Goal: Task Accomplishment & Management: Manage account settings

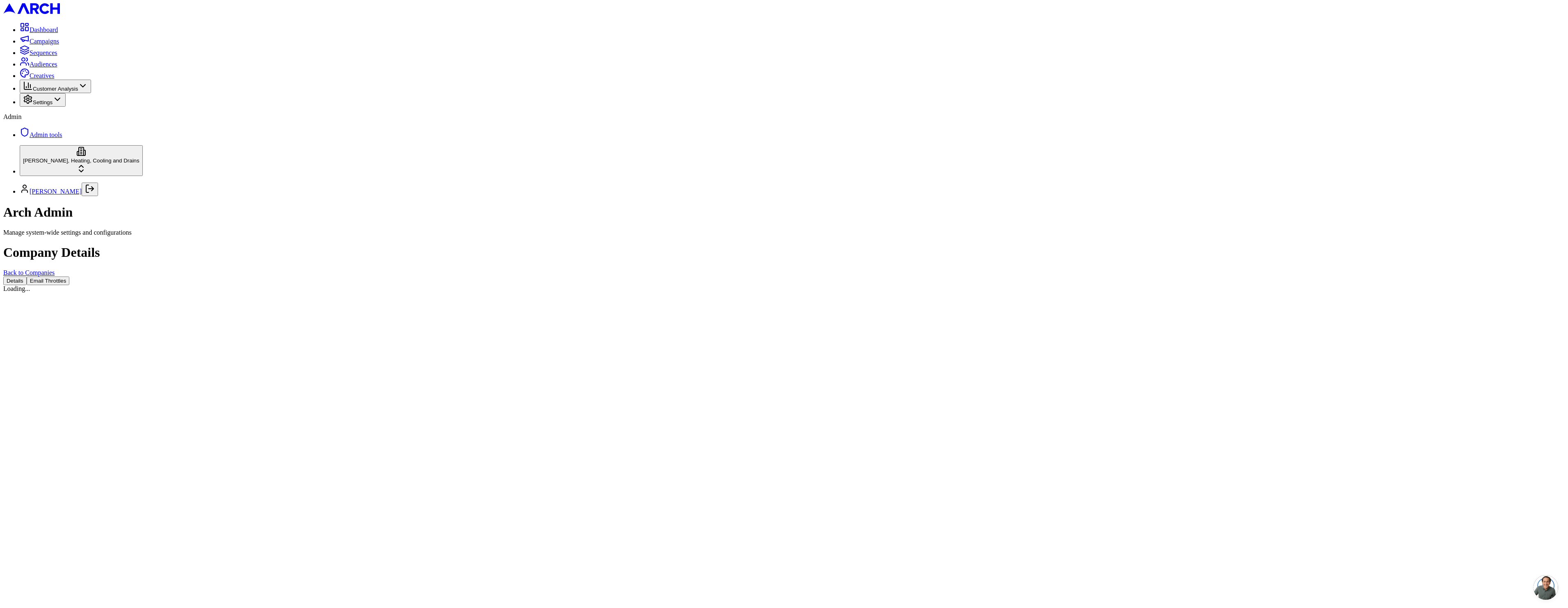
click at [70, 276] on button "Email Throttles" at bounding box center [48, 281] width 43 height 9
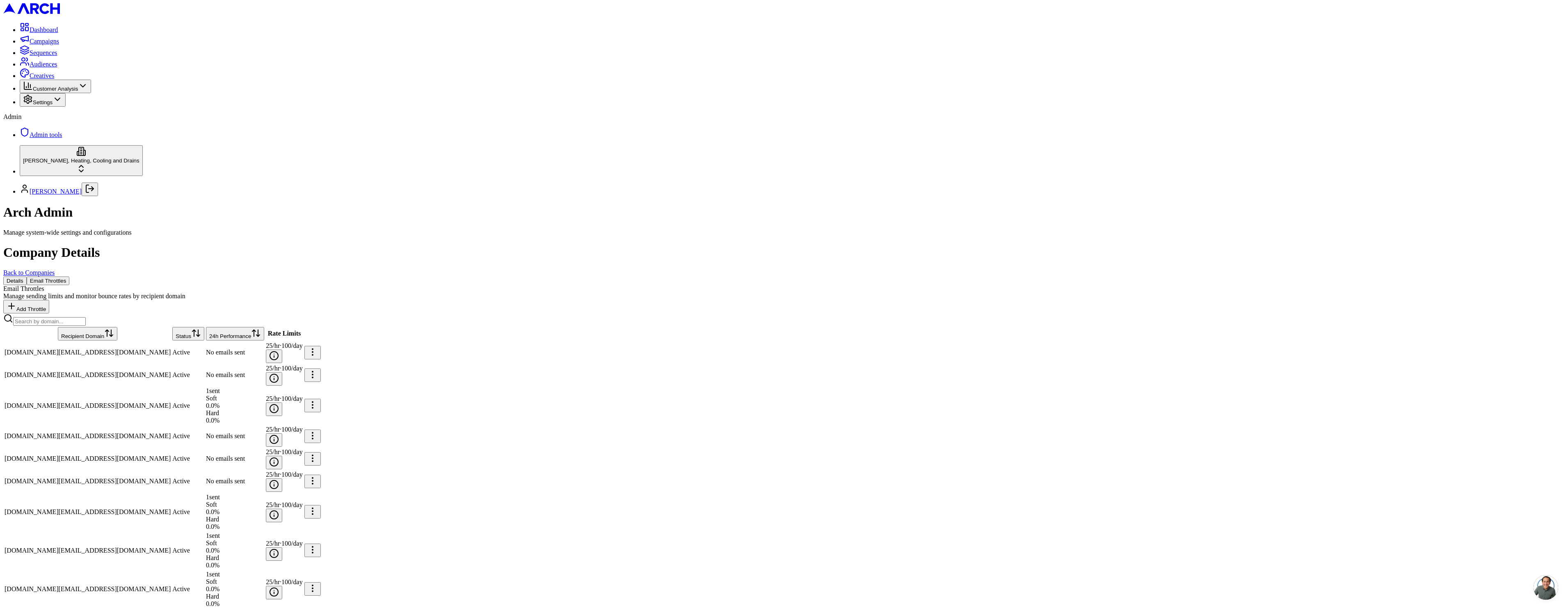
click at [264, 327] on button "24h Performance" at bounding box center [235, 334] width 58 height 13
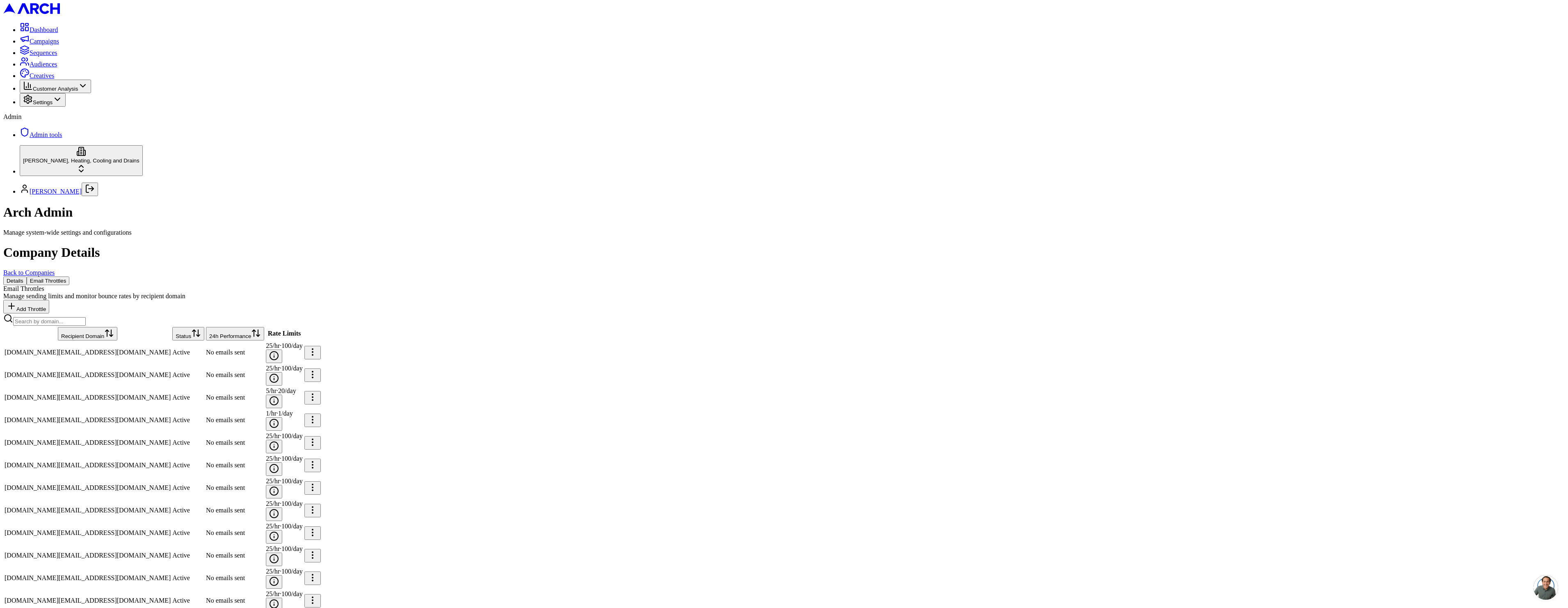
click at [264, 327] on button "24h Performance" at bounding box center [235, 334] width 58 height 13
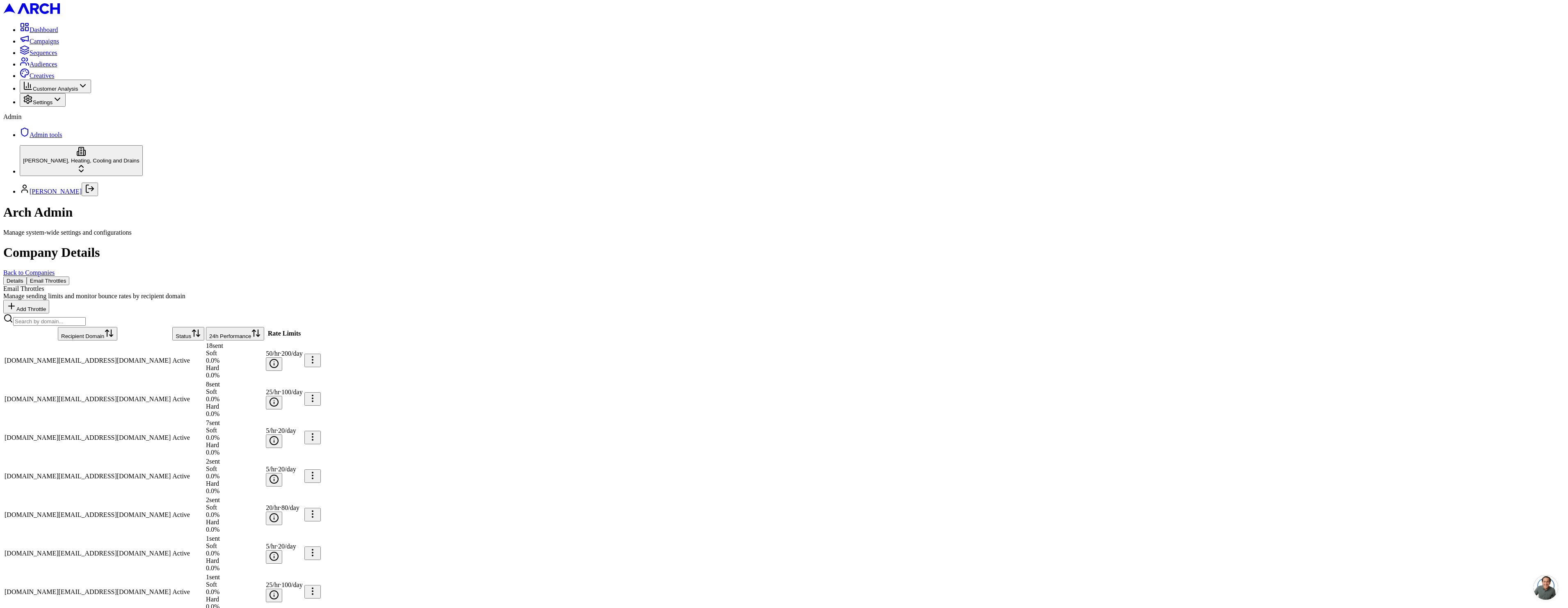
click at [27, 276] on button "Details" at bounding box center [15, 281] width 23 height 9
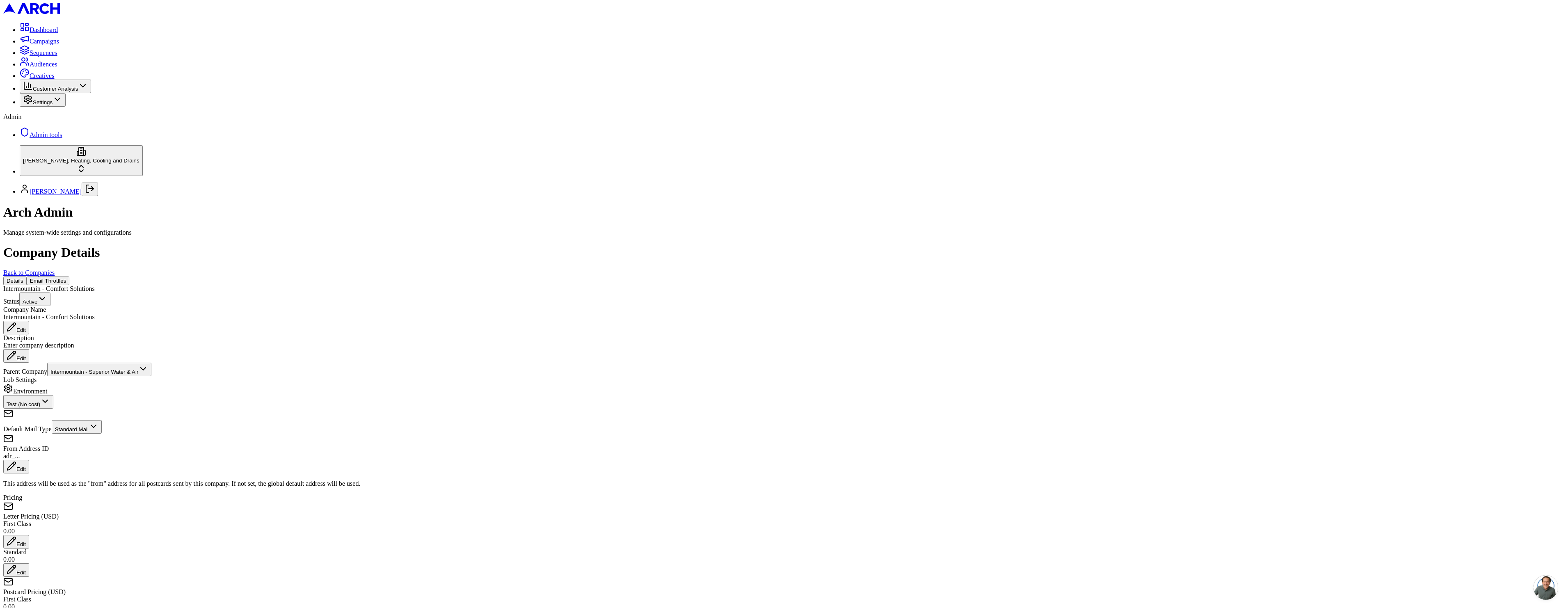
click at [55, 269] on link "Back to Companies" at bounding box center [29, 272] width 51 height 7
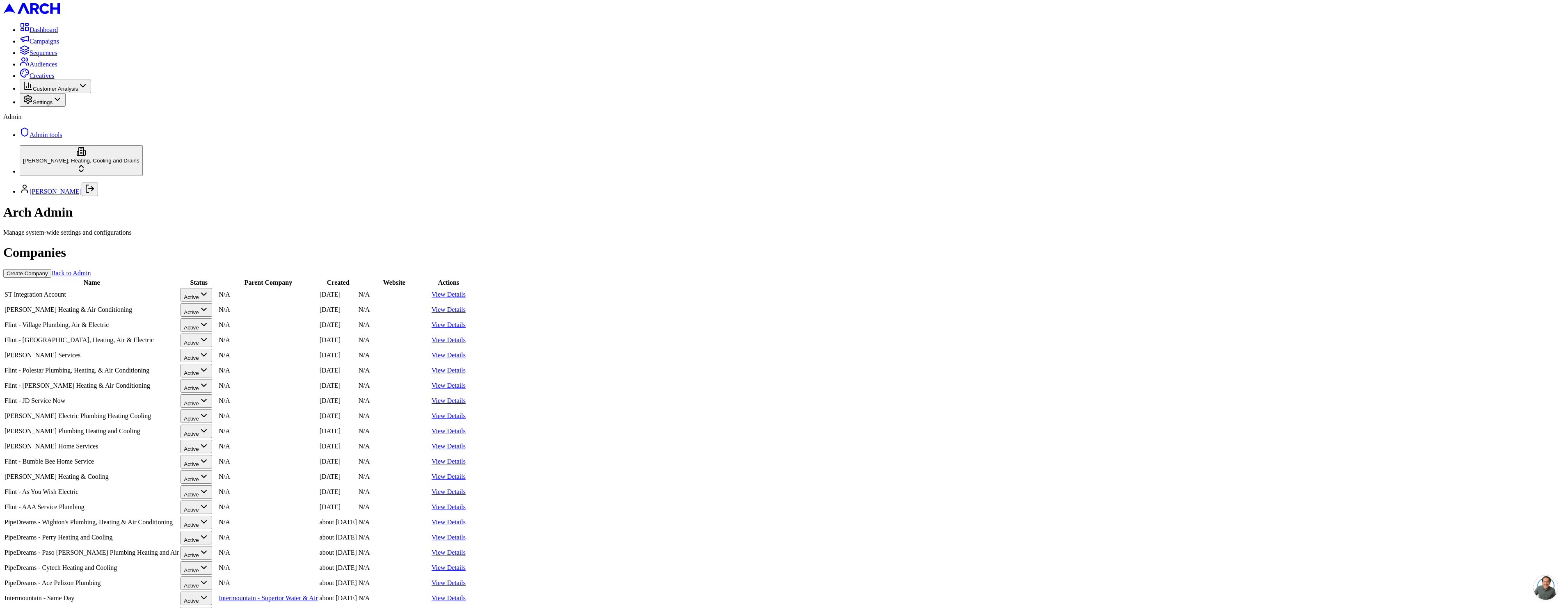
scroll to position [257, 0]
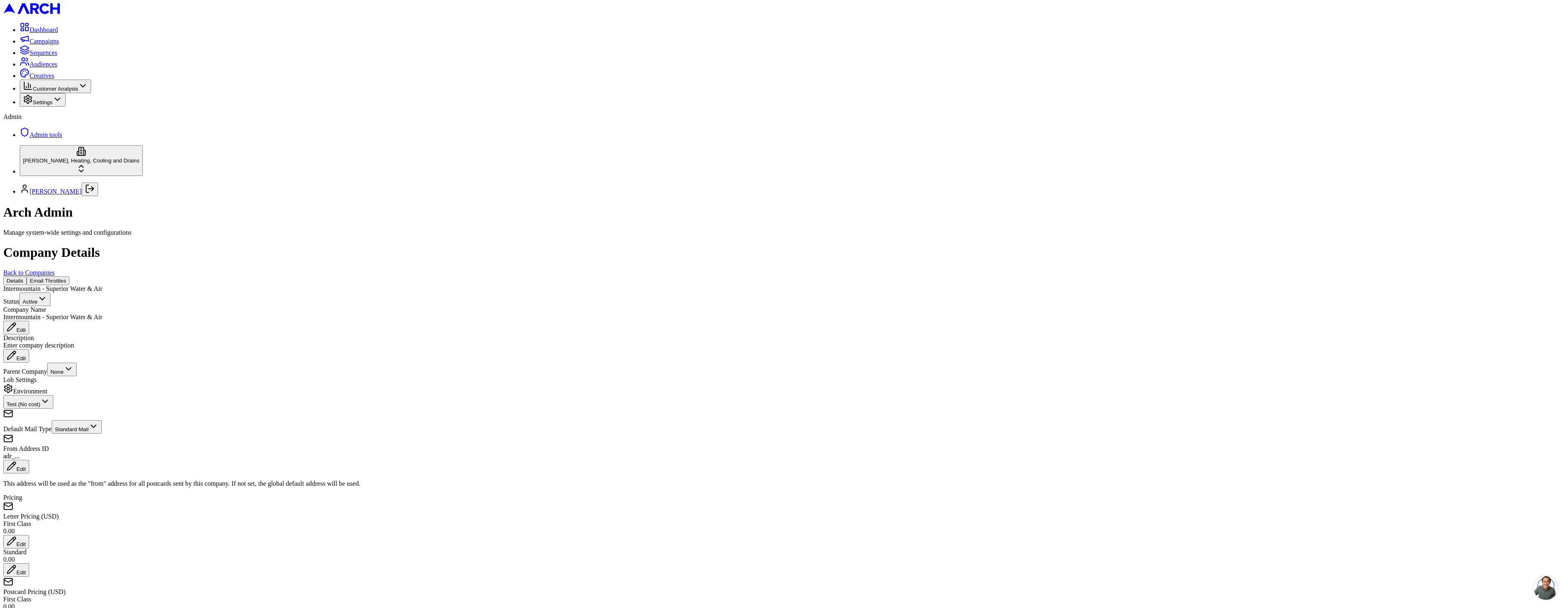
scroll to position [13, 0]
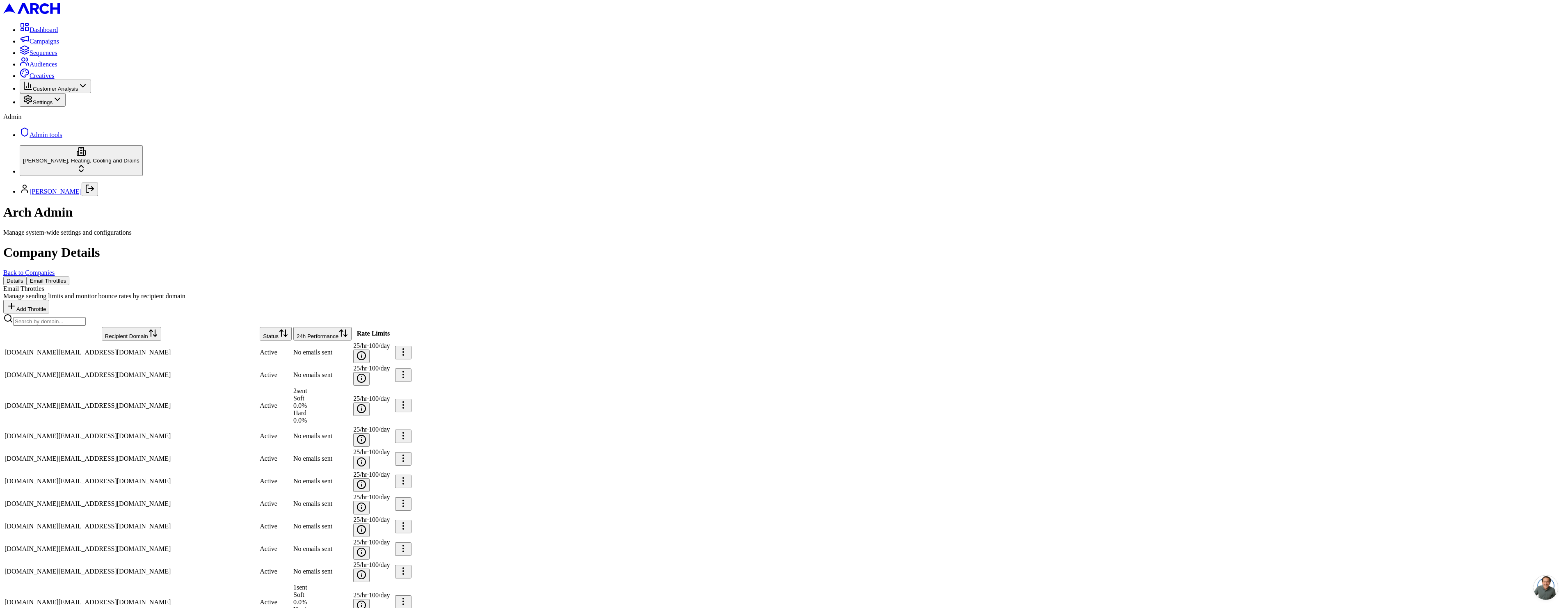
click at [306, 327] on button "24h Performance" at bounding box center [323, 334] width 58 height 13
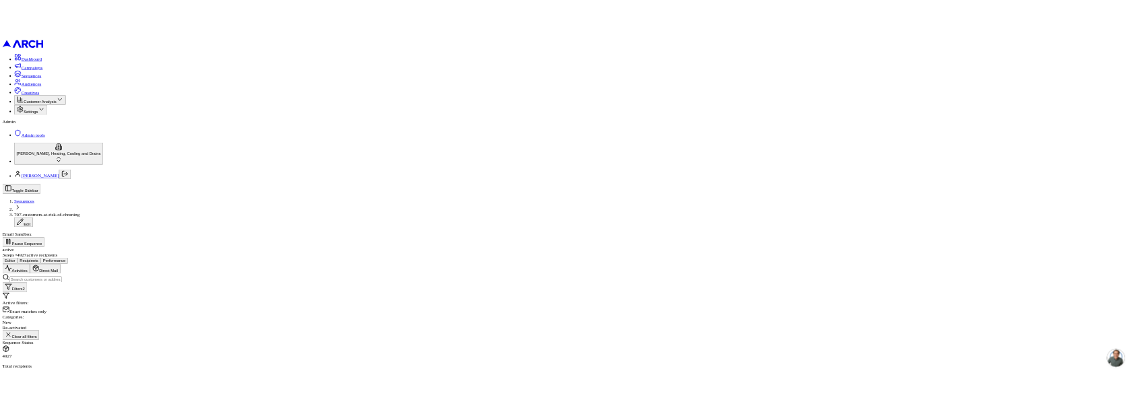
scroll to position [0, 0]
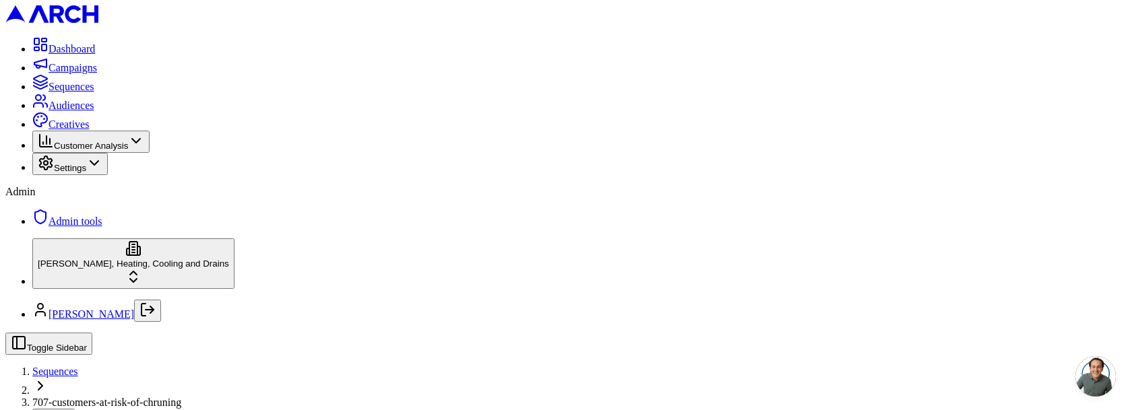
click at [59, 111] on span "Audiences" at bounding box center [72, 105] width 46 height 11
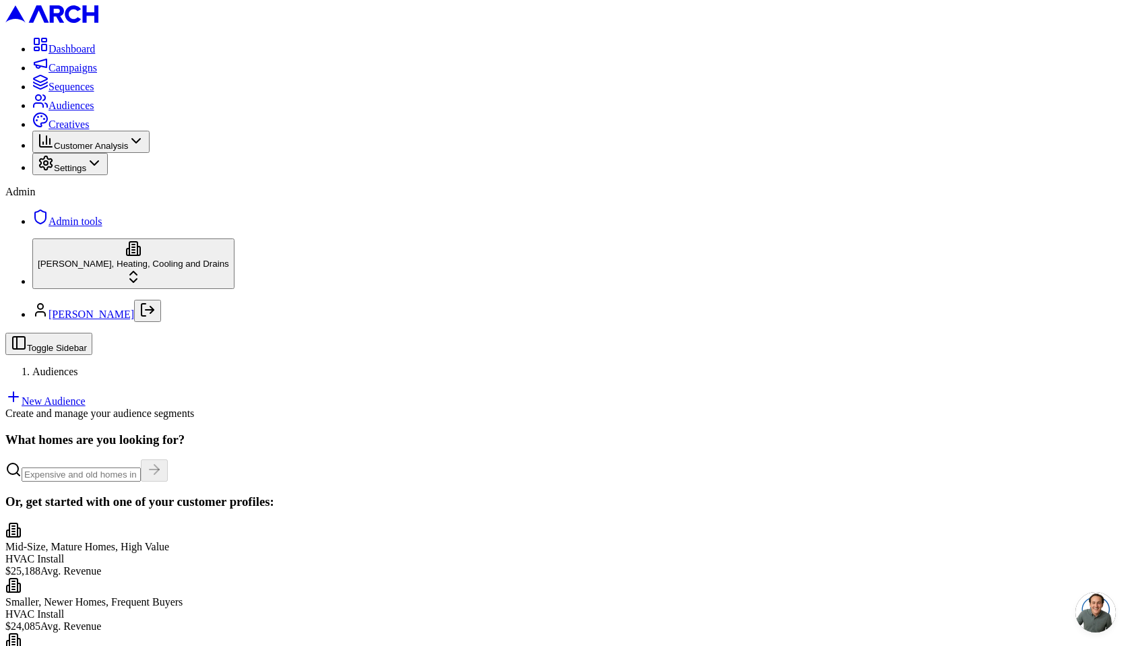
click at [86, 396] on link "New Audience" at bounding box center [45, 401] width 80 height 11
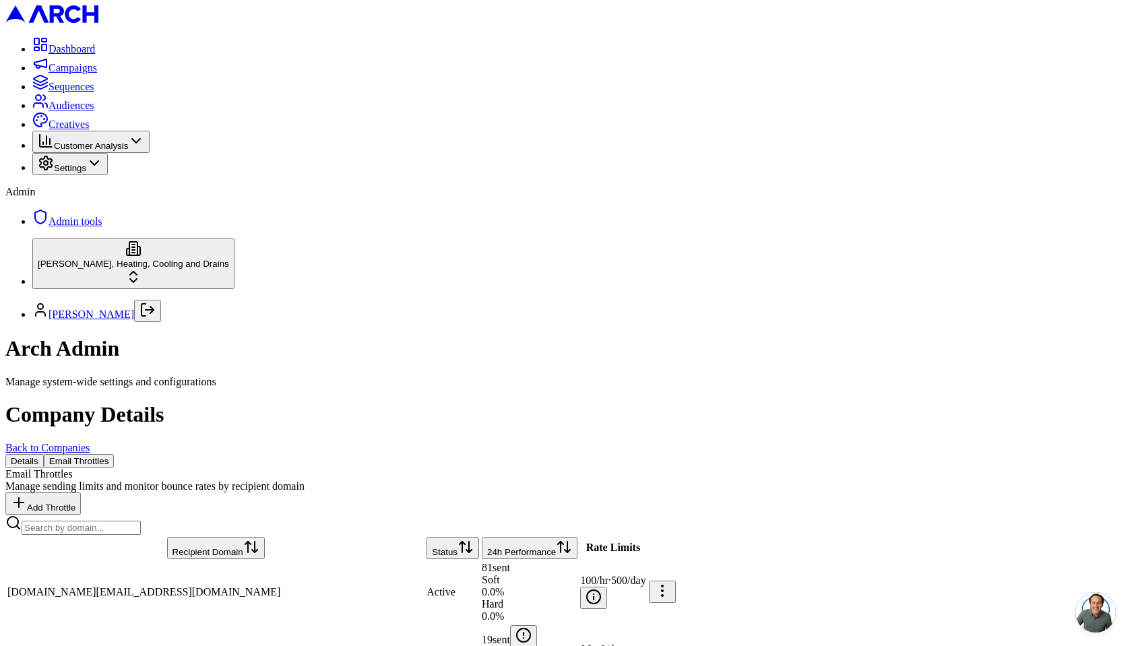
click at [650, 468] on div "Email Throttles Manage sending limits and monitor bounce rates by recipient dom…" at bounding box center [566, 501] width 1122 height 67
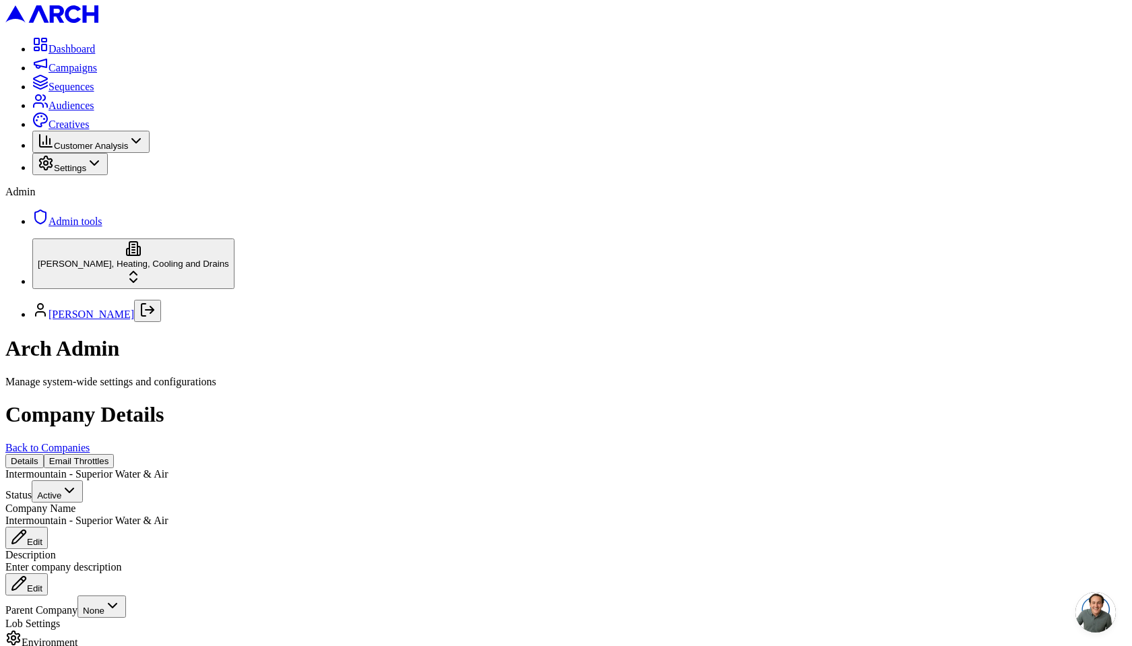
click at [291, 454] on div "Details Email Throttles" at bounding box center [566, 461] width 1122 height 14
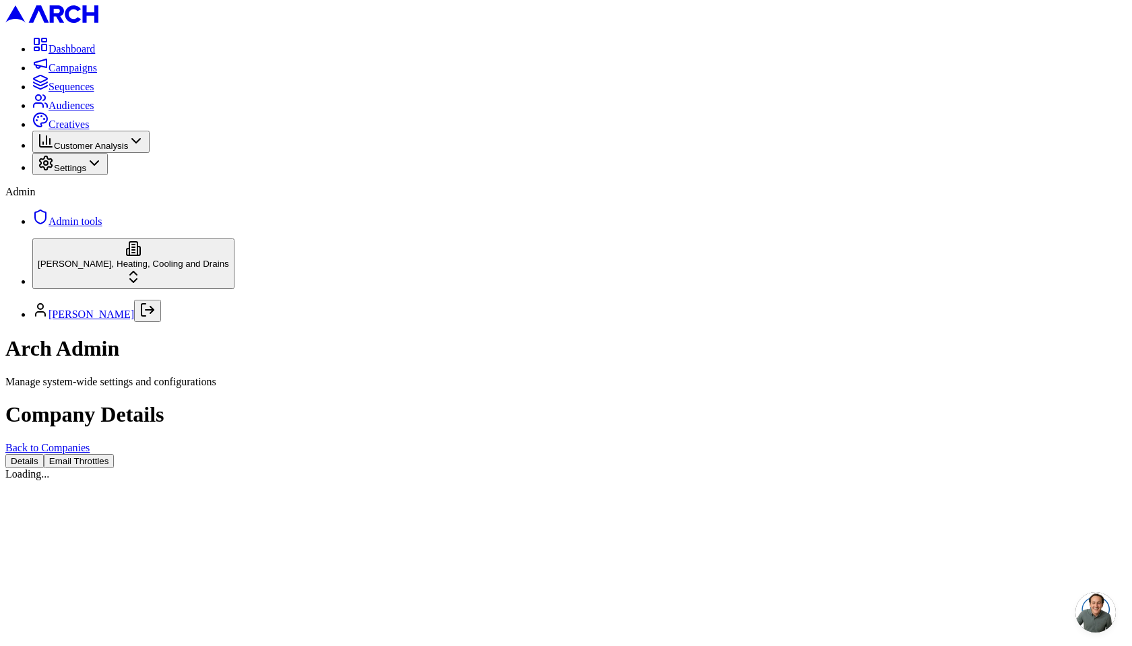
click at [115, 454] on button "Email Throttles" at bounding box center [79, 461] width 71 height 14
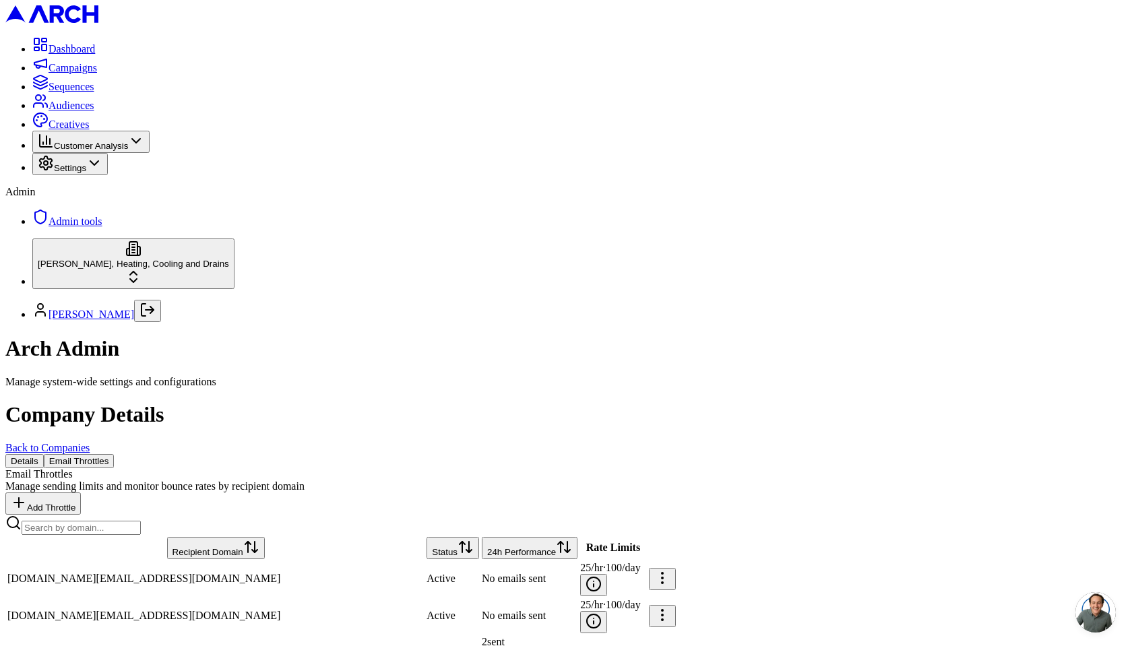
click at [520, 537] on button "24h Performance" at bounding box center [530, 548] width 96 height 22
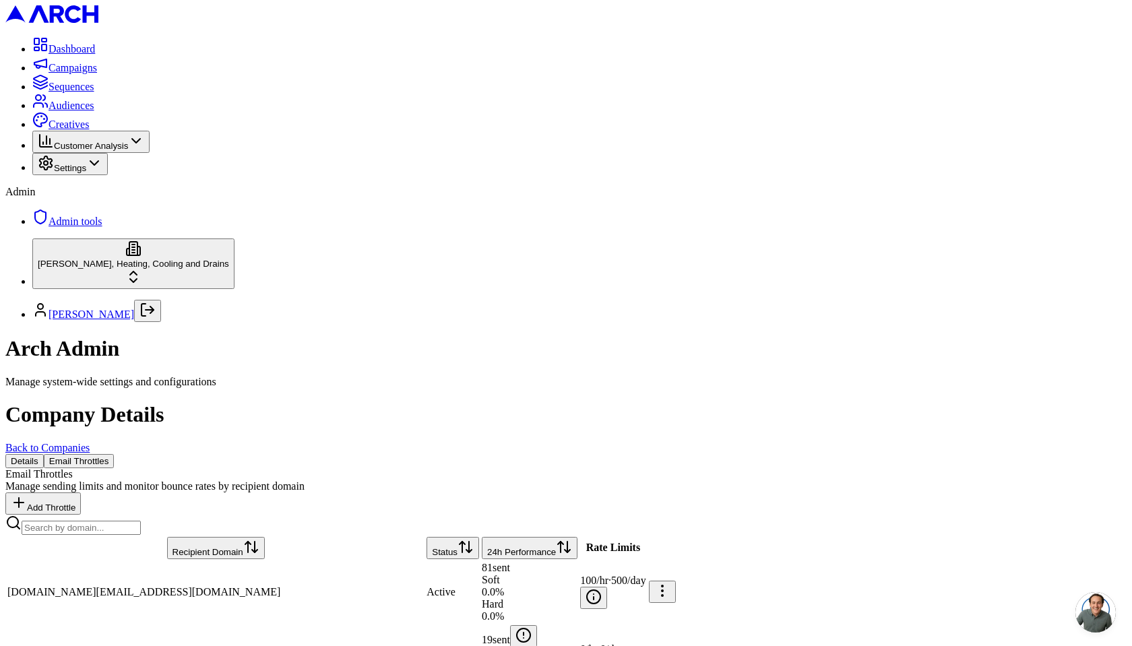
click at [94, 111] on span "Audiences" at bounding box center [72, 105] width 46 height 11
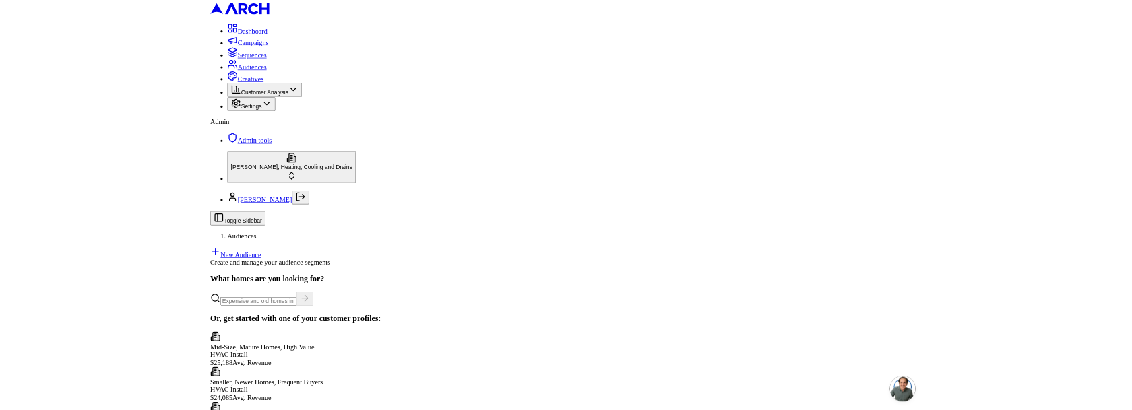
scroll to position [75, 0]
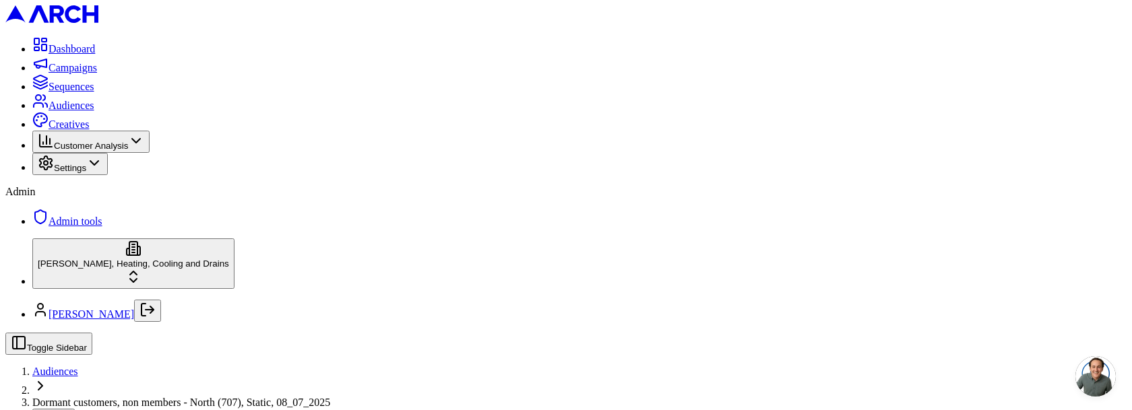
scroll to position [291, 0]
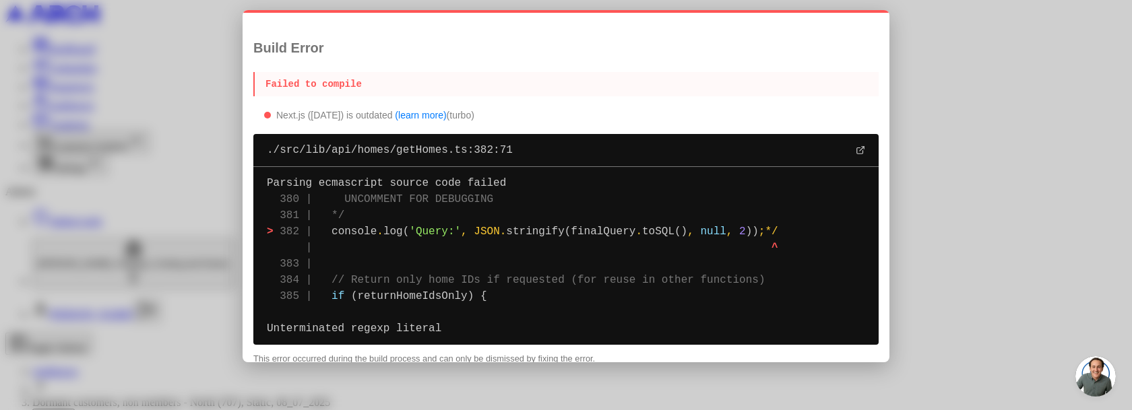
click at [158, 185] on div at bounding box center [566, 205] width 1132 height 410
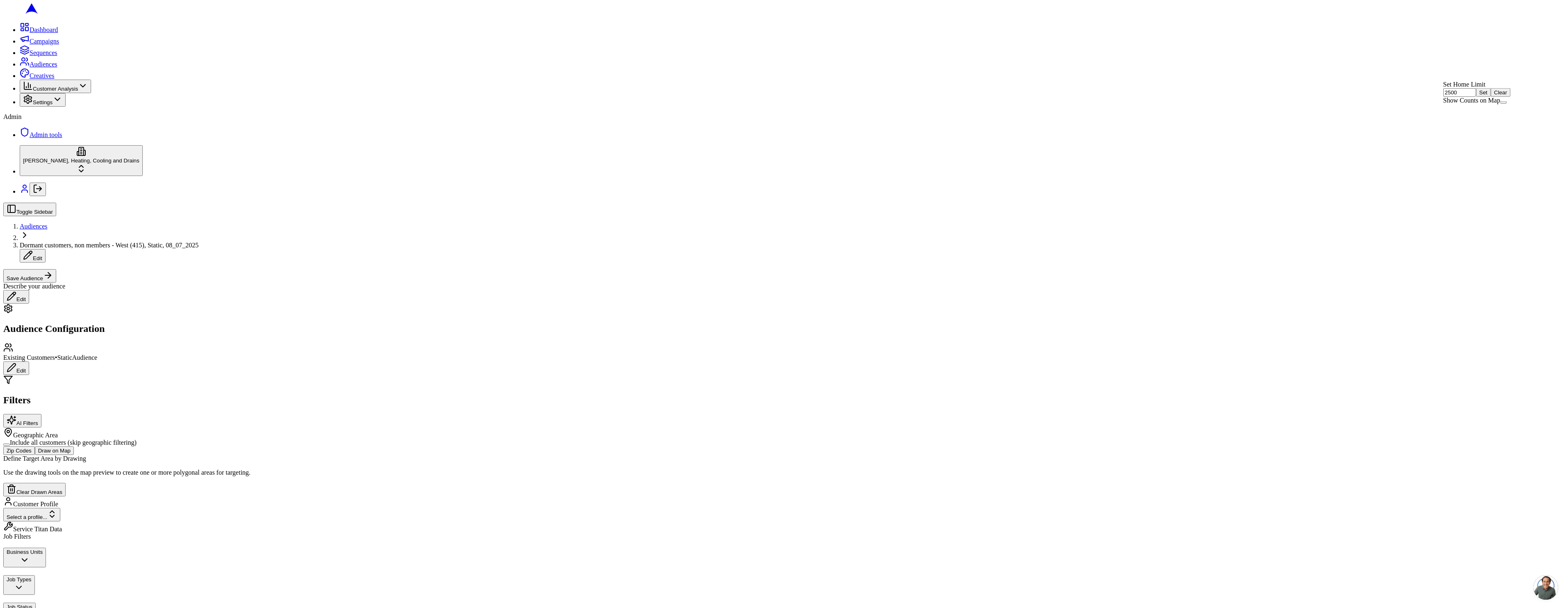
click at [236, 470] on button "Go to previous month" at bounding box center [227, 463] width 16 height 13
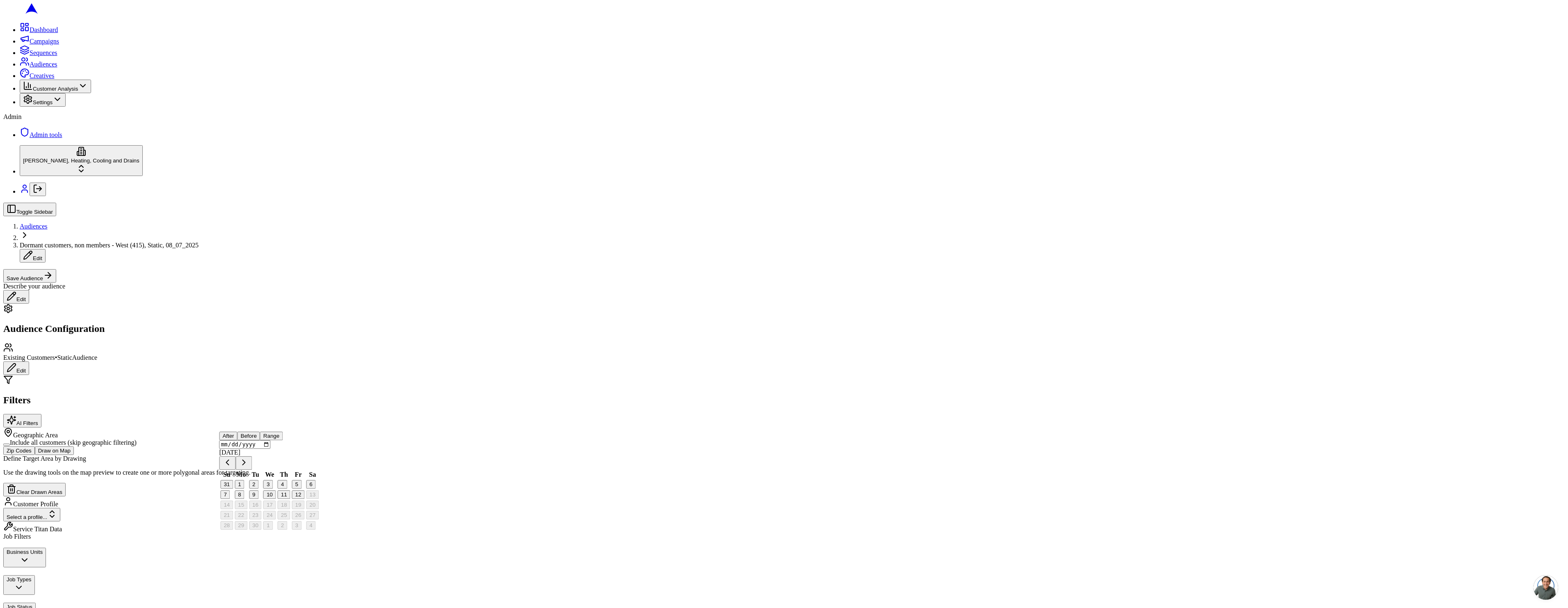
click at [247, 449] on input "2024-02-07" at bounding box center [245, 444] width 51 height 9
click at [270, 449] on input "2024-02-07" at bounding box center [245, 444] width 51 height 9
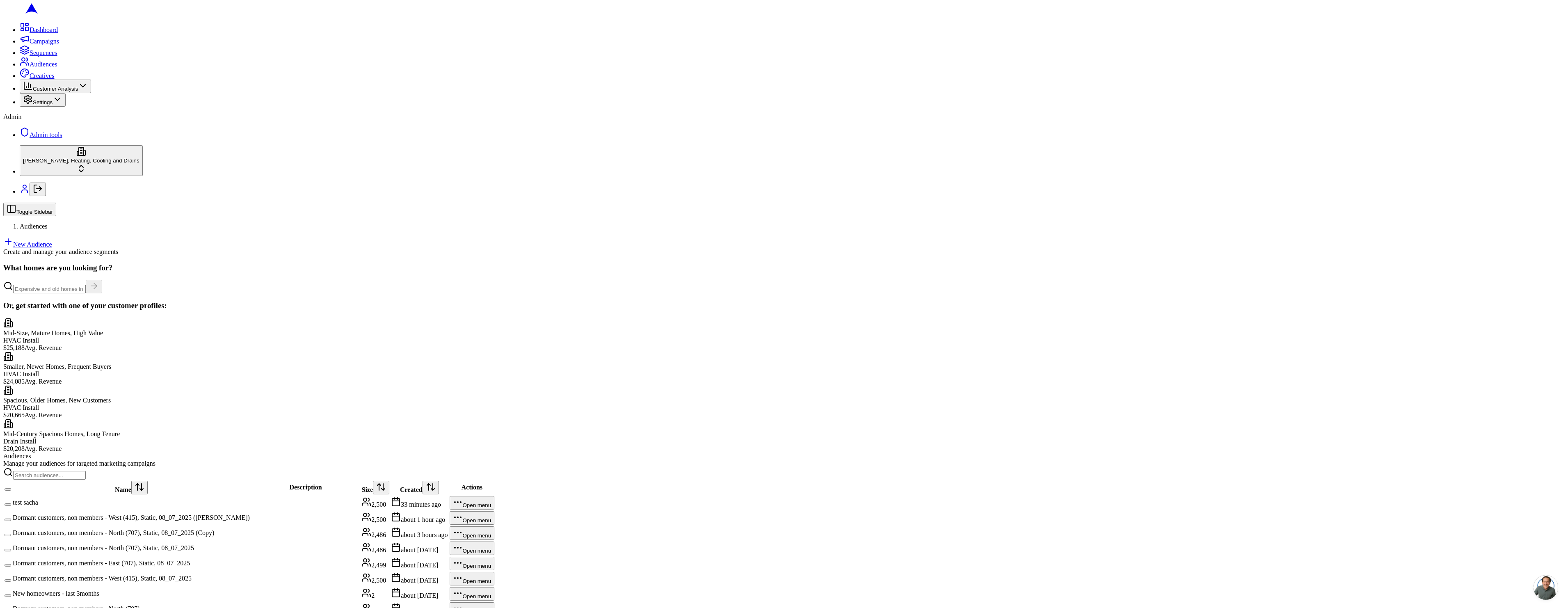
click at [211, 511] on td "Dormant customers, non members - West (415), Static, 08_07_2025 ([PERSON_NAME])" at bounding box center [131, 518] width 238 height 15
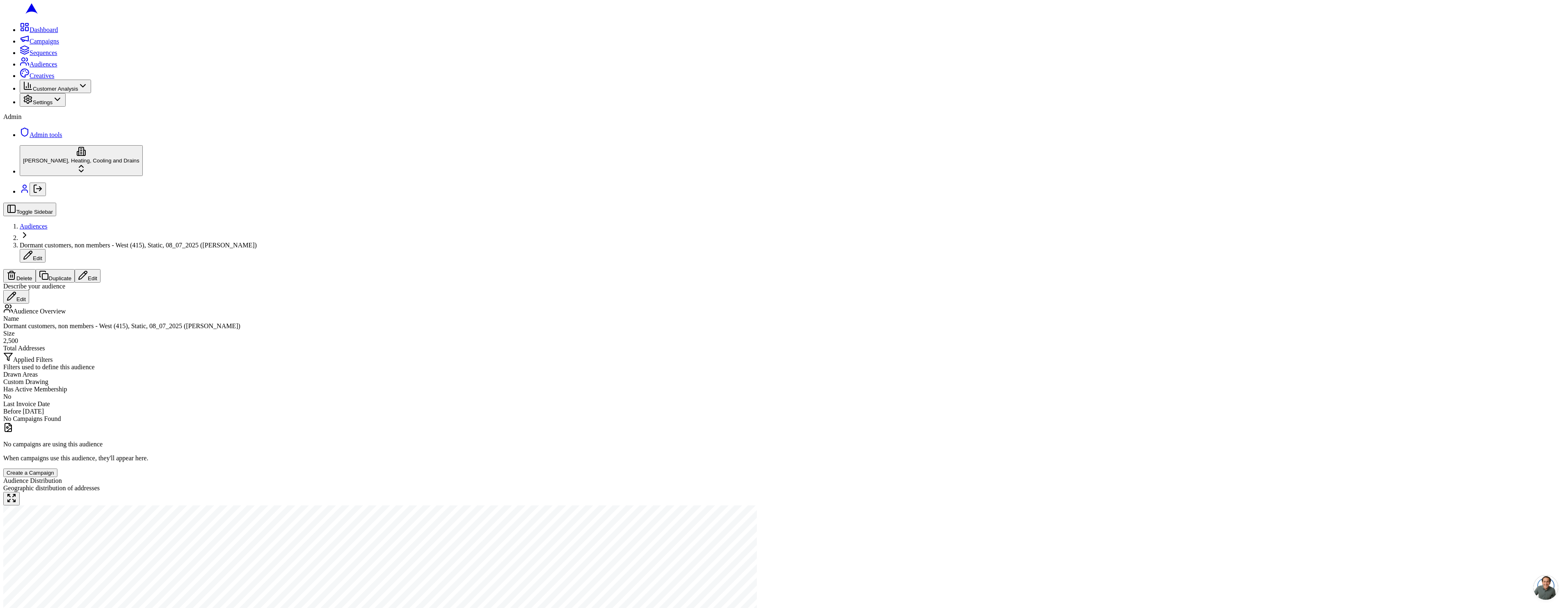
click at [47, 223] on span "Audiences" at bounding box center [33, 226] width 28 height 7
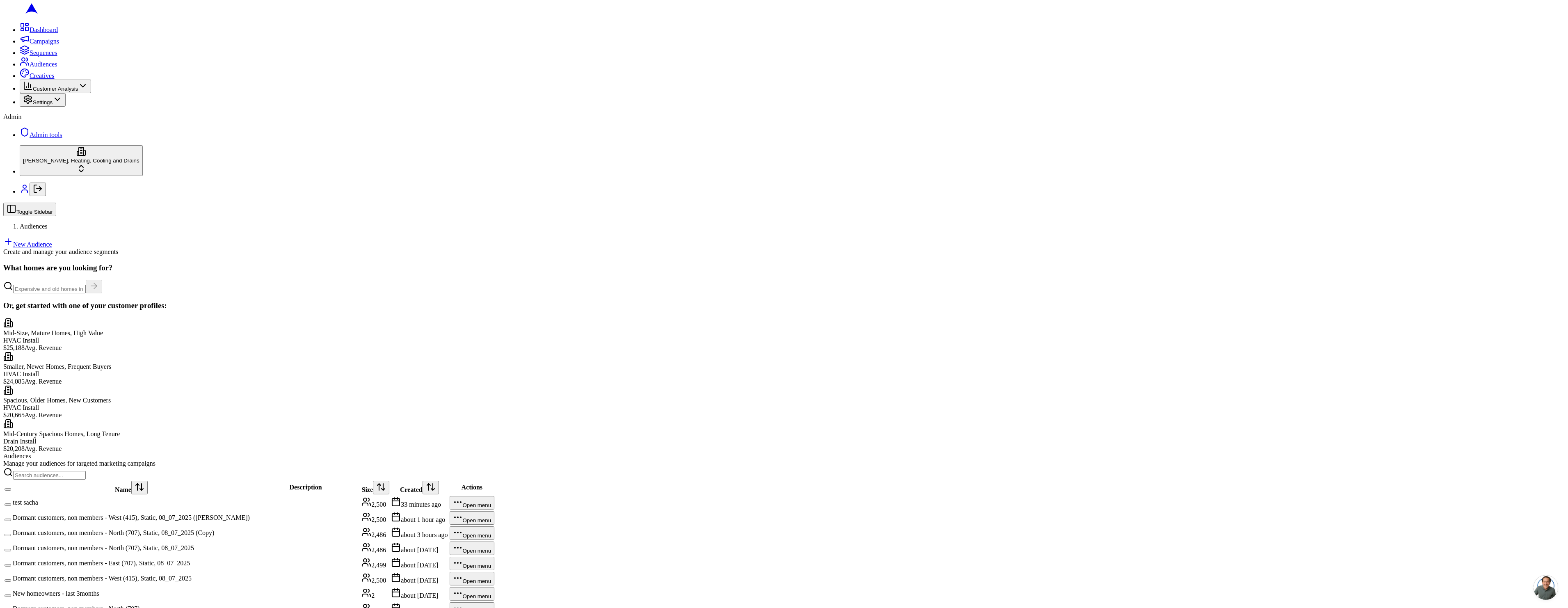
click at [84, 495] on td "test sacha" at bounding box center [131, 503] width 238 height 15
